Goal: Task Accomplishment & Management: Use online tool/utility

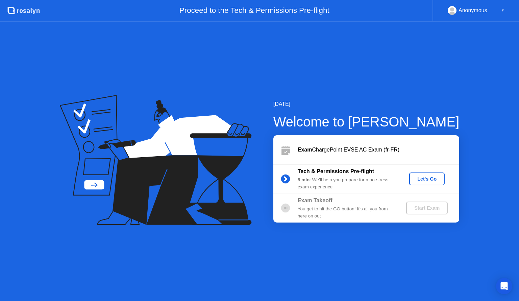
click at [431, 180] on div "Let's Go" at bounding box center [427, 178] width 30 height 5
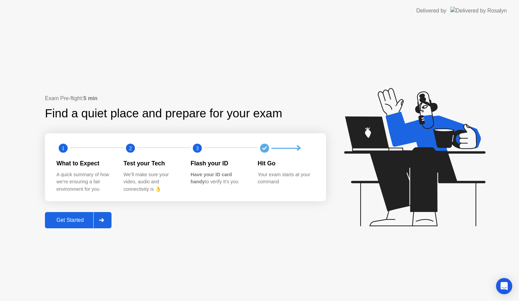
click at [104, 220] on icon at bounding box center [101, 220] width 5 height 4
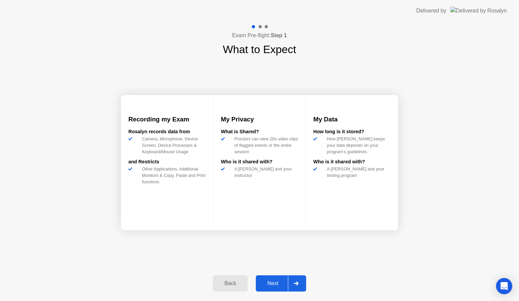
click at [276, 281] on div "Next" at bounding box center [273, 283] width 30 height 6
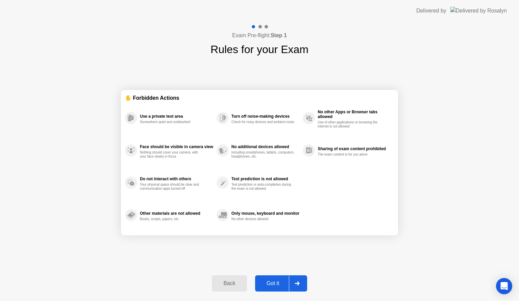
click at [276, 285] on div "Got it" at bounding box center [273, 283] width 32 height 6
select select "**********"
select select "*******"
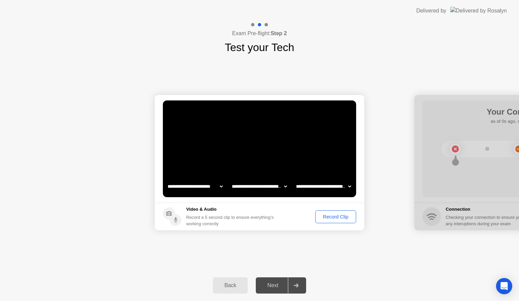
click at [297, 285] on icon at bounding box center [296, 285] width 5 height 4
drag, startPoint x: 264, startPoint y: 287, endPoint x: 273, endPoint y: 287, distance: 8.8
click at [265, 287] on div "Next" at bounding box center [273, 285] width 30 height 6
click at [482, 162] on div at bounding box center [520, 162] width 210 height 135
click at [342, 216] on div "Record Clip" at bounding box center [336, 216] width 36 height 5
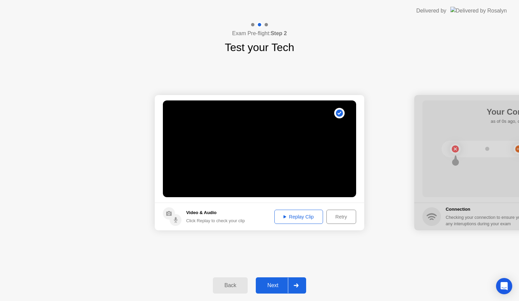
click at [282, 168] on video at bounding box center [259, 148] width 193 height 97
click at [296, 285] on icon at bounding box center [296, 285] width 5 height 4
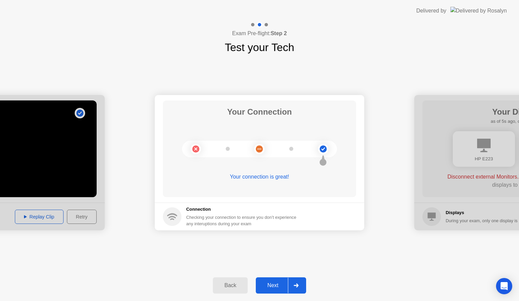
click at [274, 285] on div "Next" at bounding box center [273, 285] width 30 height 6
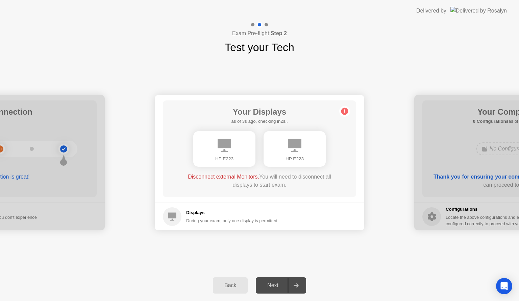
click at [274, 287] on div "Next" at bounding box center [273, 285] width 30 height 6
click at [227, 152] on div "HP E223" at bounding box center [224, 149] width 62 height 36
click at [309, 154] on div "HP E223" at bounding box center [295, 149] width 62 height 36
click at [234, 148] on div "HP E223" at bounding box center [224, 149] width 62 height 36
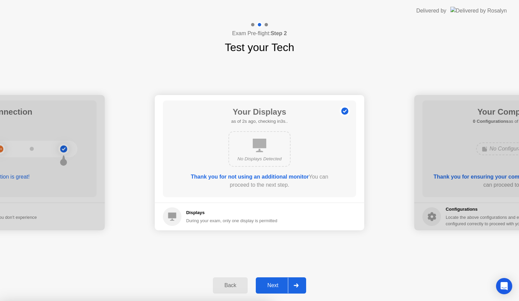
click at [289, 301] on div at bounding box center [259, 301] width 519 height 0
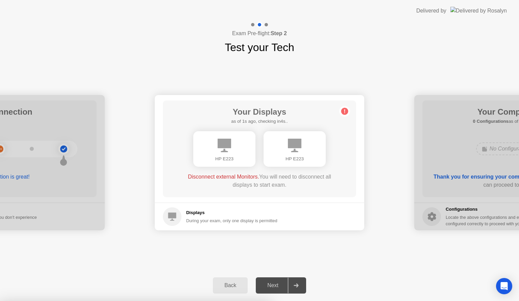
click at [256, 301] on div at bounding box center [259, 301] width 519 height 0
click at [269, 301] on div at bounding box center [259, 301] width 519 height 0
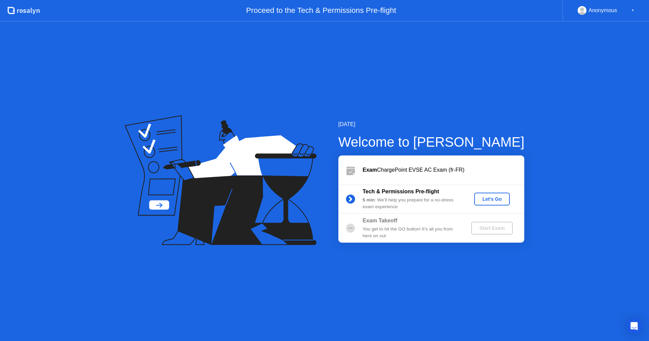
click at [492, 202] on div "Let's Go" at bounding box center [492, 198] width 30 height 5
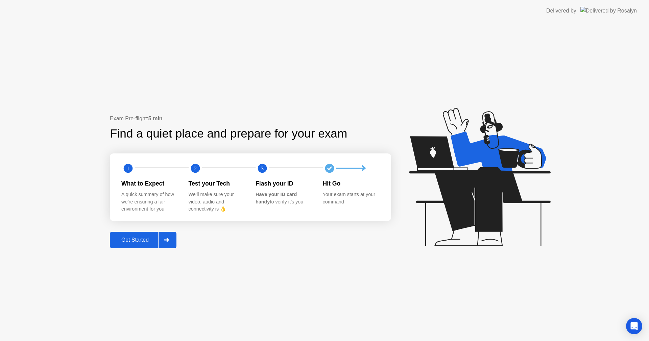
click at [142, 242] on div "Get Started" at bounding box center [135, 240] width 46 height 6
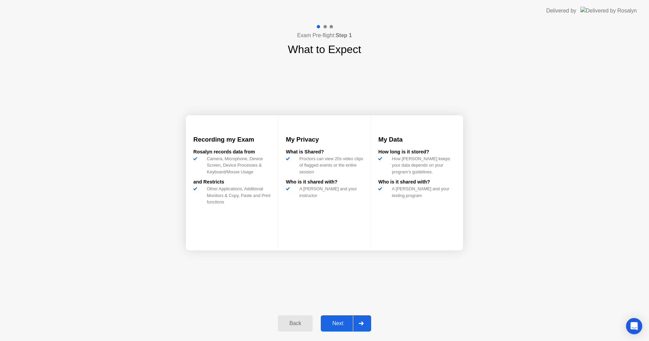
click at [343, 301] on div "Next" at bounding box center [338, 324] width 30 height 6
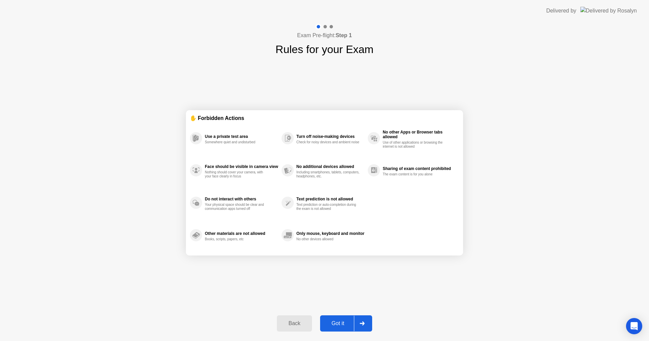
click at [335, 301] on div "Got it" at bounding box center [338, 324] width 32 height 6
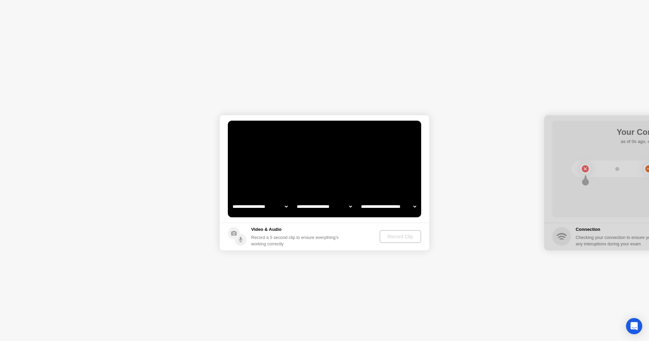
select select "**********"
select select "*******"
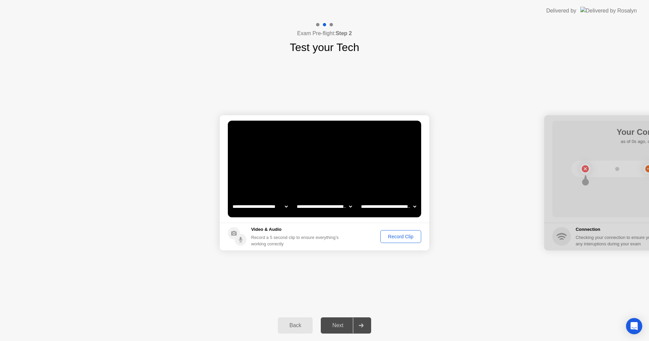
click at [407, 238] on div "Record Clip" at bounding box center [401, 236] width 36 height 5
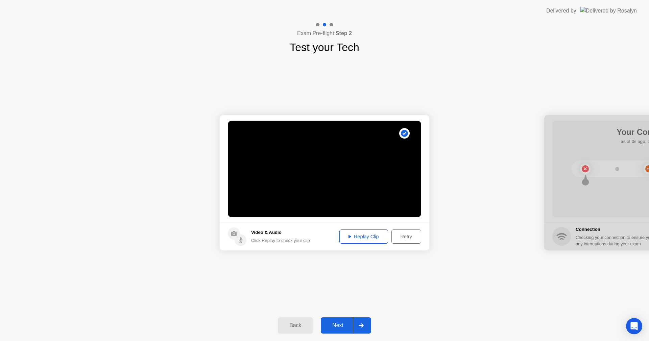
click at [344, 301] on div "Next" at bounding box center [338, 326] width 30 height 6
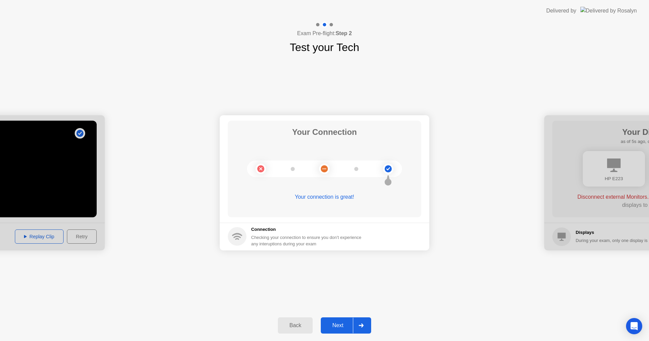
click at [344, 301] on div "Next" at bounding box center [338, 326] width 30 height 6
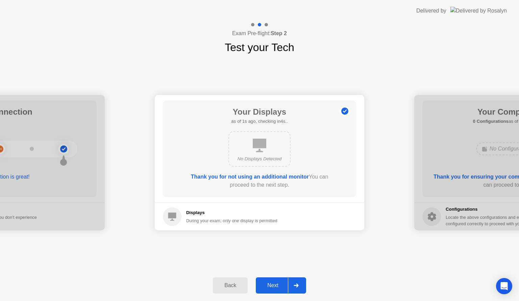
click at [273, 285] on div "Next" at bounding box center [273, 285] width 30 height 6
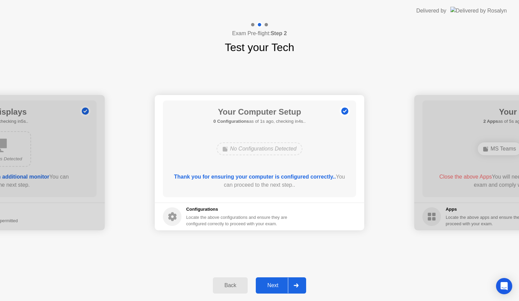
click at [275, 286] on div "Next" at bounding box center [273, 285] width 30 height 6
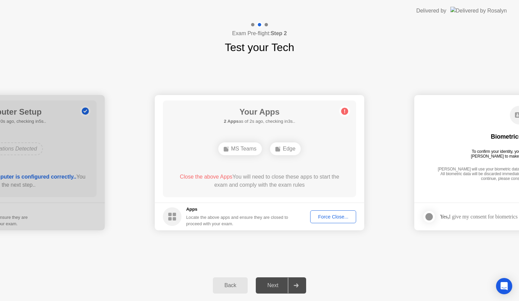
click at [338, 214] on div "Force Close..." at bounding box center [333, 216] width 41 height 5
click at [438, 12] on div "Delivered by" at bounding box center [432, 11] width 30 height 8
click at [507, 283] on icon "Open Intercom Messenger" at bounding box center [504, 286] width 8 height 9
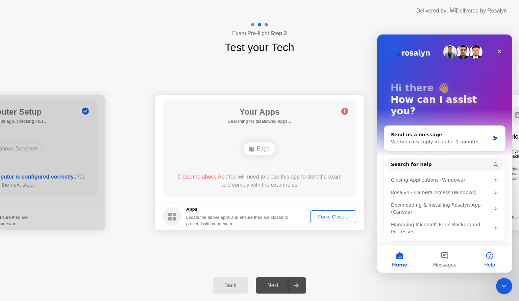
click at [492, 259] on button "Help" at bounding box center [490, 259] width 45 height 27
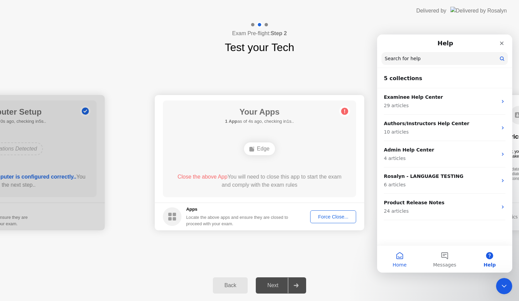
click at [398, 257] on button "Home" at bounding box center [399, 259] width 45 height 27
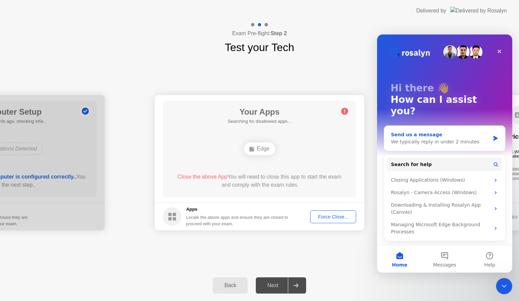
click at [425, 131] on div "Send us a message" at bounding box center [440, 134] width 99 height 7
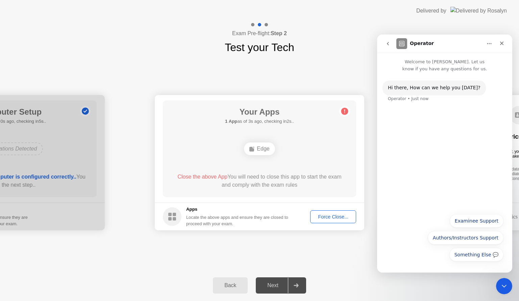
click at [424, 261] on div "Something Else 💬 Examinee Support Authors/Instructors Support Something Else 💬" at bounding box center [445, 239] width 118 height 51
click at [430, 118] on div "Hi ​there, How can we help you [DATE]? Operator • Just now" at bounding box center [444, 140] width 135 height 137
click at [430, 61] on p "Welcome to [PERSON_NAME]. Let us know if you have any questions for us." at bounding box center [444, 63] width 135 height 20
click at [437, 43] on div "Operator" at bounding box center [440, 43] width 86 height 11
click at [420, 44] on h1 "Operator" at bounding box center [422, 43] width 24 height 5
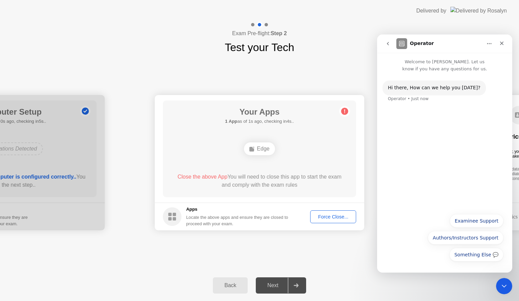
click at [433, 64] on p "Welcome to [PERSON_NAME]. Let us know if you have any questions for us." at bounding box center [444, 63] width 135 height 20
click at [408, 244] on div "Something Else 💬 Examinee Support Authors/Instructors Support Something Else 💬" at bounding box center [445, 239] width 118 height 51
click at [471, 258] on button "Something Else 💬" at bounding box center [477, 255] width 54 height 14
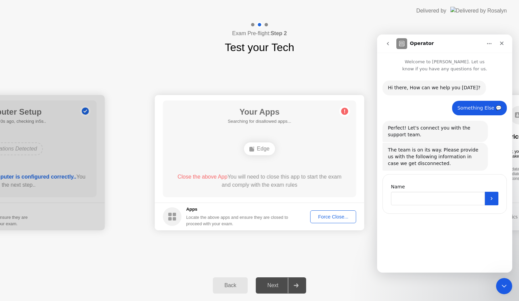
click at [410, 200] on input "Name" at bounding box center [438, 199] width 94 height 14
type input "**********"
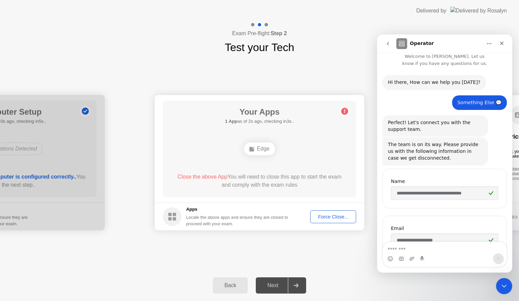
scroll to position [65, 0]
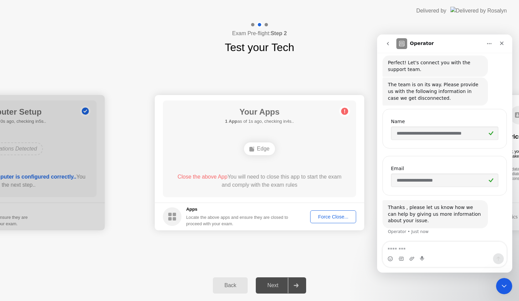
type textarea "*"
type textarea "**********"
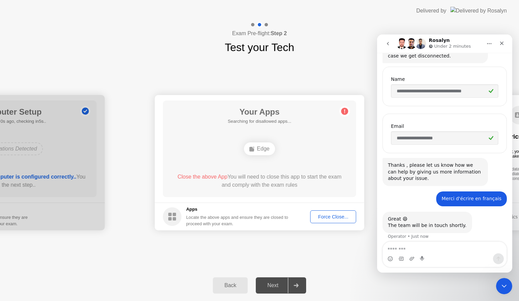
scroll to position [112, 0]
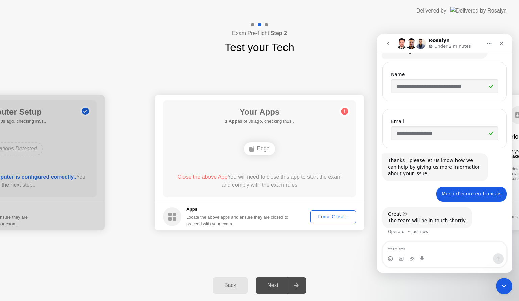
click at [491, 44] on icon "Home" at bounding box center [490, 43] width 4 height 1
click at [335, 57] on div "**********" at bounding box center [259, 162] width 519 height 214
click at [462, 80] on div "Download transcript" at bounding box center [468, 75] width 67 height 14
click at [502, 45] on icon "Close" at bounding box center [501, 43] width 5 height 5
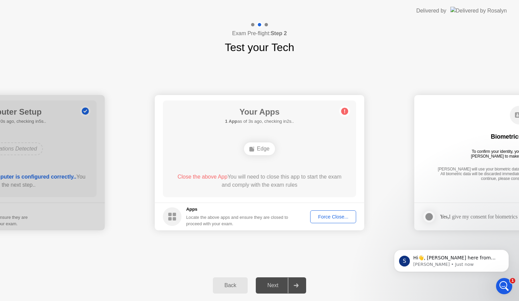
scroll to position [161, 0]
